Goal: Information Seeking & Learning: Learn about a topic

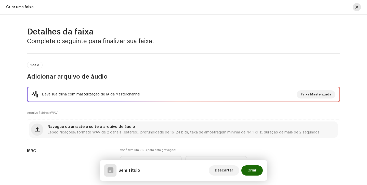
click at [354, 5] on button "button" at bounding box center [357, 7] width 8 height 8
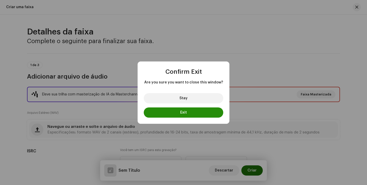
click at [201, 109] on button "Exit" at bounding box center [184, 112] width 80 height 10
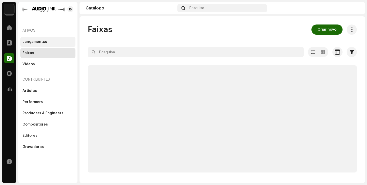
click at [57, 37] on div "Lançamentos" at bounding box center [47, 42] width 55 height 10
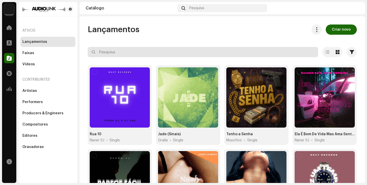
click at [103, 48] on input "text" at bounding box center [203, 52] width 231 height 10
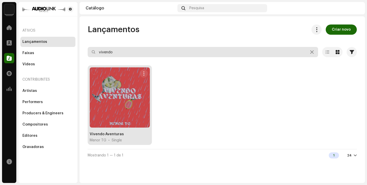
type input "vivendo"
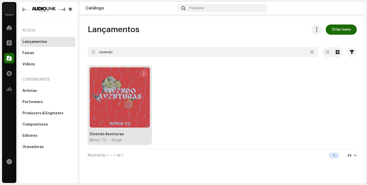
click at [109, 105] on div at bounding box center [120, 97] width 60 height 60
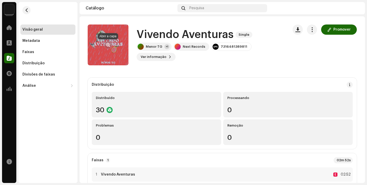
click at [108, 48] on button "button" at bounding box center [108, 45] width 8 height 8
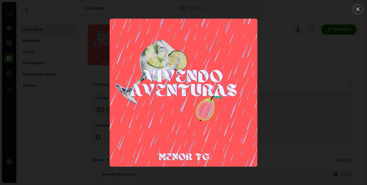
click at [294, 29] on div at bounding box center [183, 92] width 367 height 185
